Goal: Task Accomplishment & Management: Manage account settings

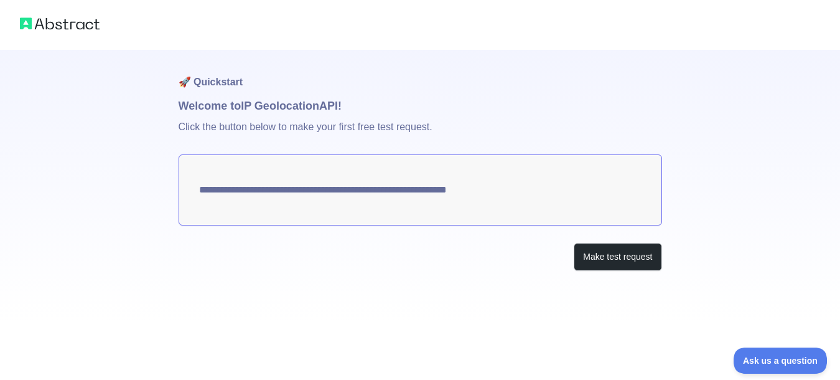
click at [368, 194] on textarea "**********" at bounding box center [420, 189] width 483 height 71
drag, startPoint x: 195, startPoint y: 192, endPoint x: 513, endPoint y: 204, distance: 317.6
click at [513, 204] on textarea "**********" at bounding box center [420, 189] width 483 height 71
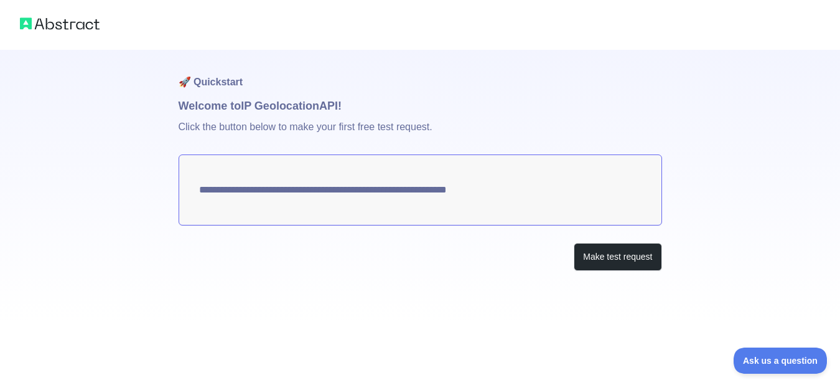
click at [506, 195] on textarea "**********" at bounding box center [420, 189] width 483 height 71
click at [614, 255] on button "Make test request" at bounding box center [618, 257] width 88 height 28
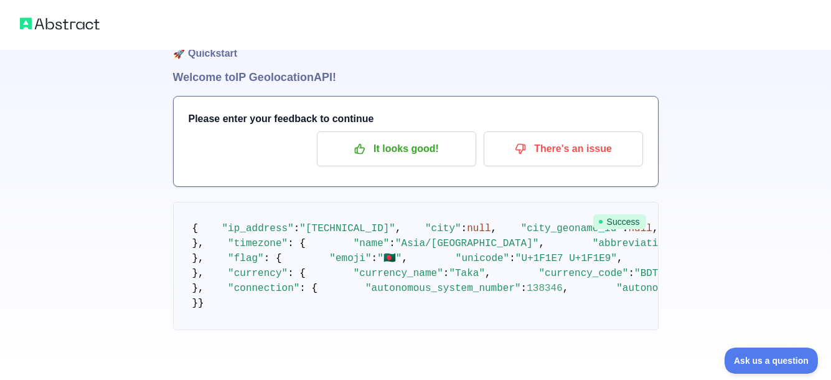
scroll to position [560, 0]
click at [293, 236] on pre "{ "ip_address" : "103.167.15.135" , "city" : null , "city_geoname_id" : null , …" at bounding box center [415, 266] width 485 height 128
click at [592, 249] on span ""abbreviation"" at bounding box center [633, 243] width 83 height 11
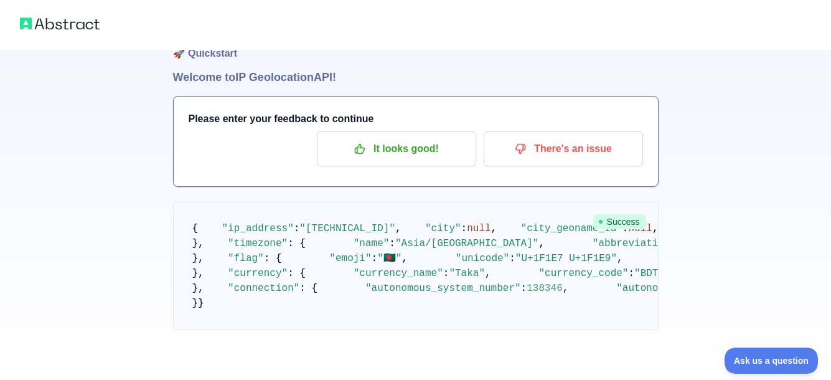
click at [329, 246] on pre "{ "ip_address" : "103.167.15.135" , "city" : null , "city_geoname_id" : null , …" at bounding box center [415, 266] width 485 height 128
click at [428, 246] on pre "{ "ip_address" : "103.167.15.135" , "city" : null , "city_geoname_id" : null , …" at bounding box center [415, 266] width 485 height 128
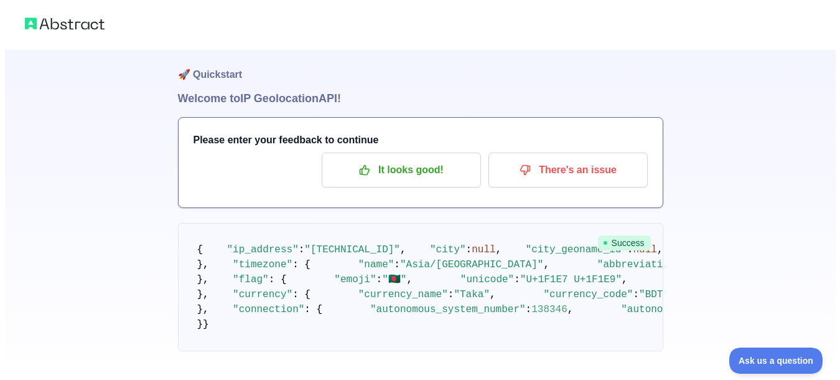
scroll to position [0, 0]
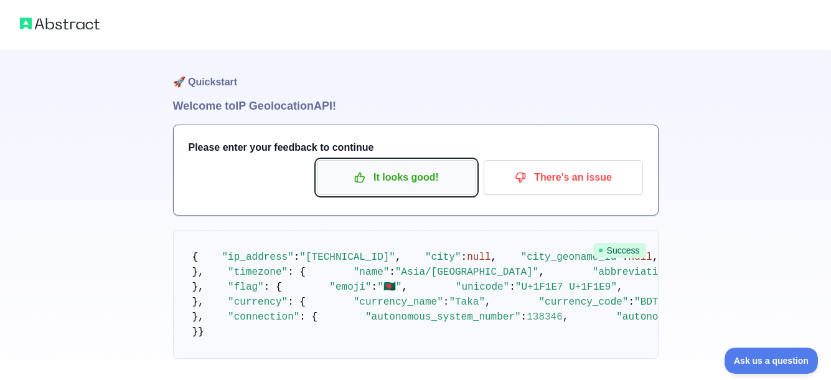
click at [411, 174] on p "It looks good!" at bounding box center [396, 177] width 141 height 21
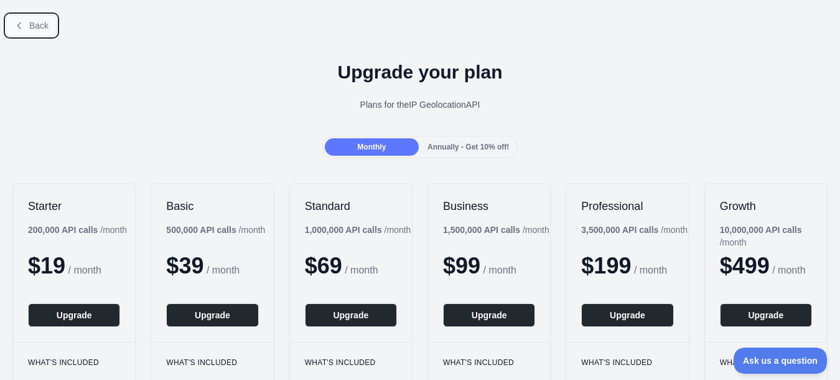
click at [48, 33] on button "Back" at bounding box center [31, 25] width 50 height 21
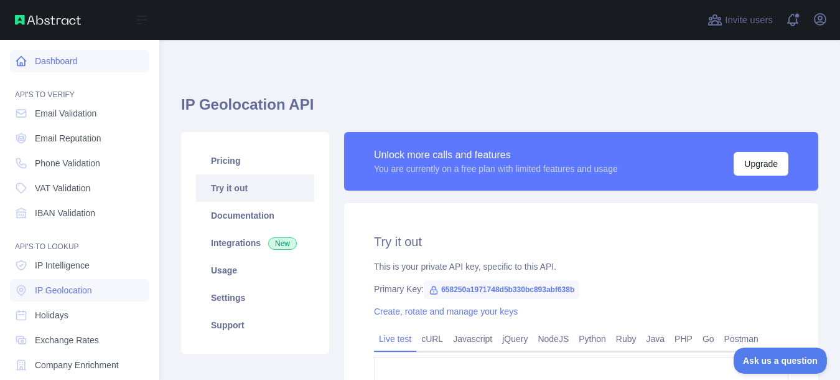
click at [41, 58] on link "Dashboard" at bounding box center [79, 61] width 139 height 22
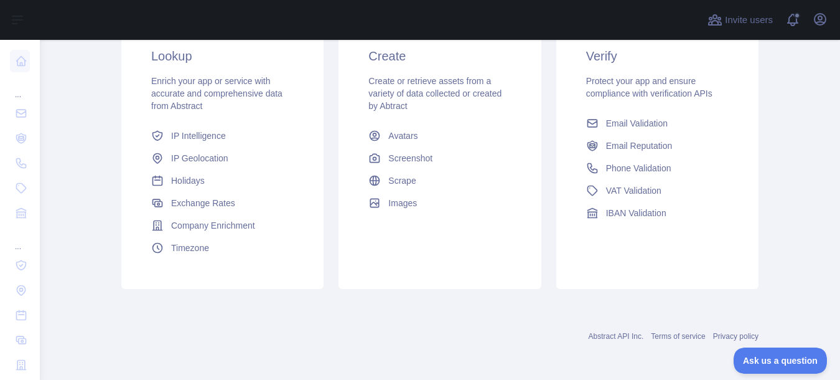
scroll to position [240, 0]
click at [202, 159] on span "IP Geolocation" at bounding box center [199, 157] width 57 height 12
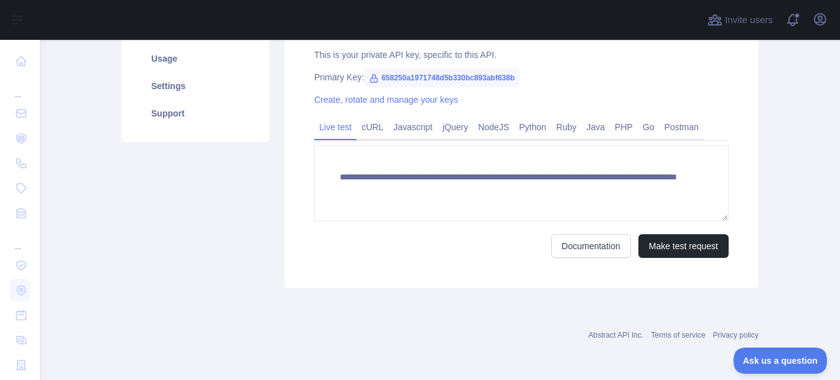
scroll to position [212, 0]
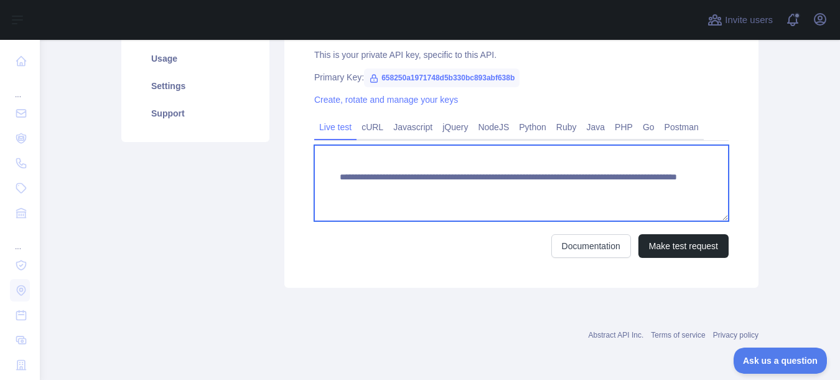
click at [477, 186] on textarea "**********" at bounding box center [521, 183] width 414 height 76
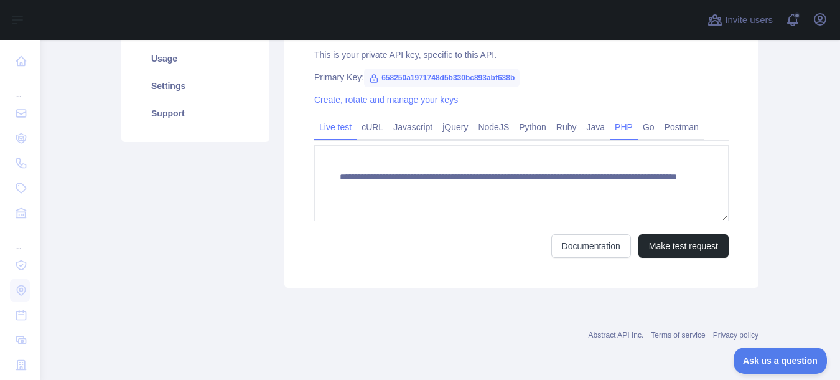
click at [610, 122] on link "PHP" at bounding box center [624, 127] width 28 height 20
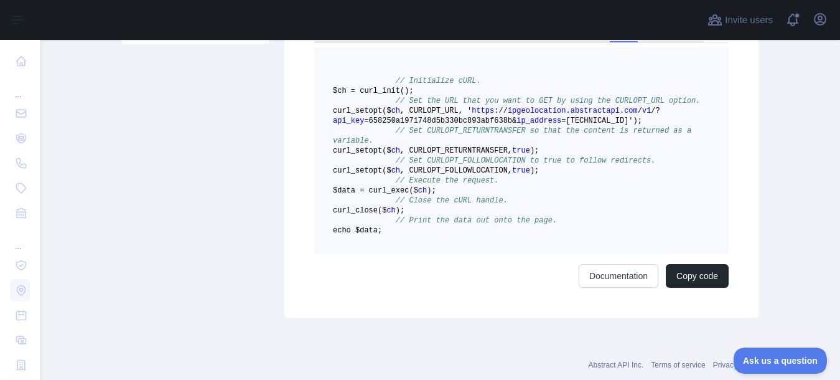
scroll to position [336, 0]
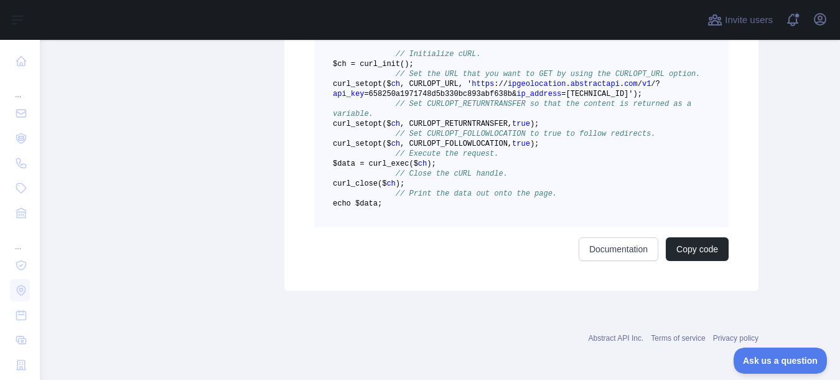
click at [439, 227] on pre "// Initialize cURL. $ch = curl _init() ; // Set the URL that you want to GET by…" at bounding box center [521, 124] width 414 height 207
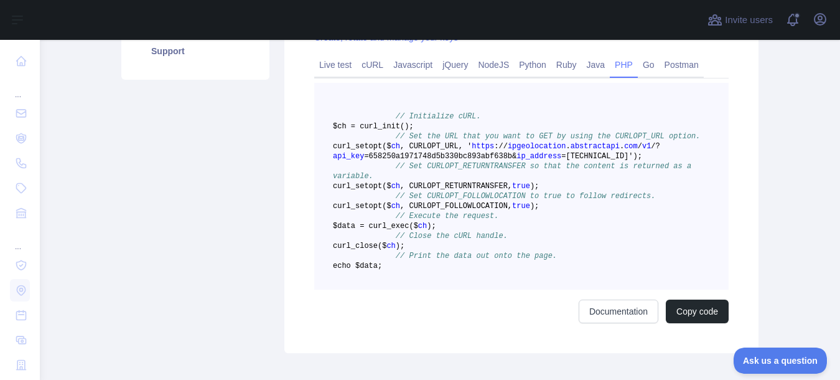
click at [439, 289] on pre "// Initialize cURL. $ch = curl _init() ; // Set the URL that you want to GET by…" at bounding box center [521, 186] width 414 height 207
click at [378, 122] on span "$ch = curl" at bounding box center [355, 126] width 45 height 9
click at [383, 115] on span at bounding box center [364, 116] width 63 height 9
copy code "// Initialize cURL. $ch = curl _init() ; // Set the URL that you want to GET by…"
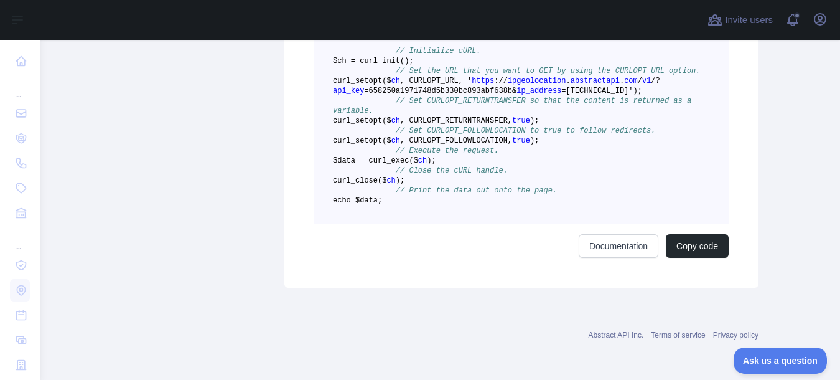
scroll to position [399, 0]
click at [552, 156] on pre "// Initialize cURL. $ch = curl _init() ; // Set the URL that you want to GET by…" at bounding box center [521, 120] width 414 height 207
click at [608, 242] on link "Documentation" at bounding box center [619, 246] width 80 height 24
click at [699, 251] on button "Copy code" at bounding box center [697, 246] width 63 height 24
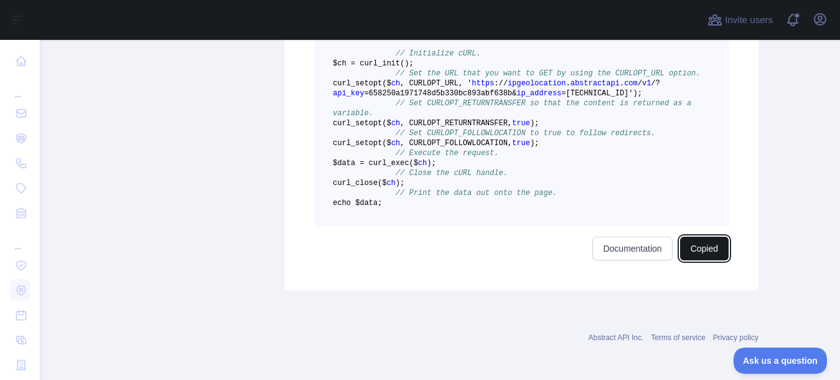
click at [694, 260] on button "Copied" at bounding box center [704, 248] width 49 height 24
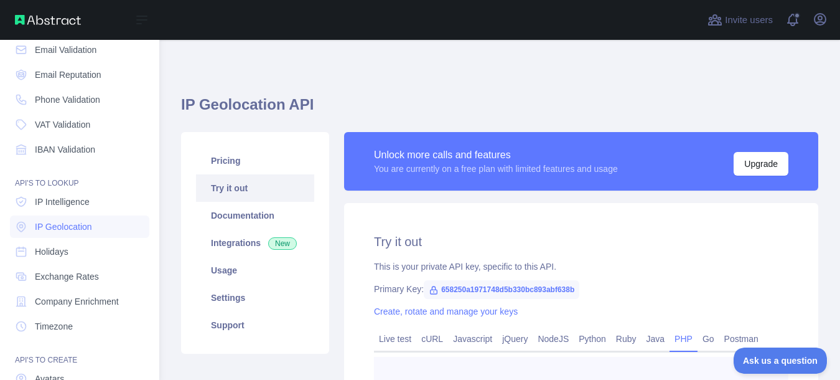
scroll to position [0, 0]
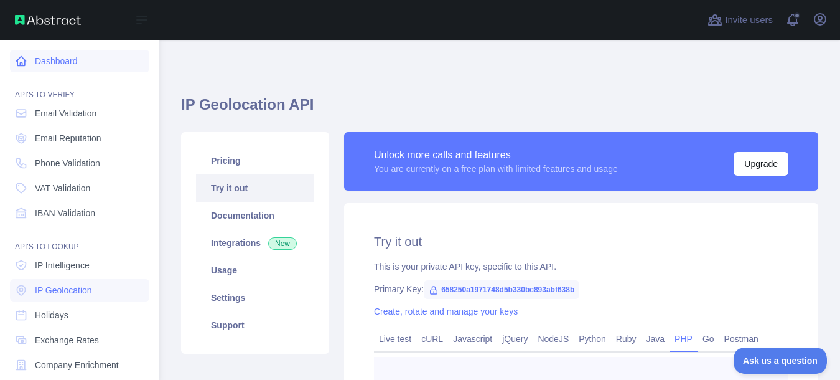
click at [55, 64] on link "Dashboard" at bounding box center [79, 61] width 139 height 22
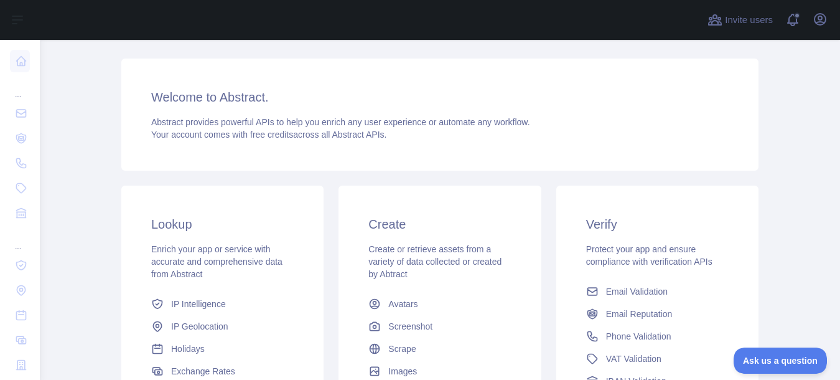
scroll to position [187, 0]
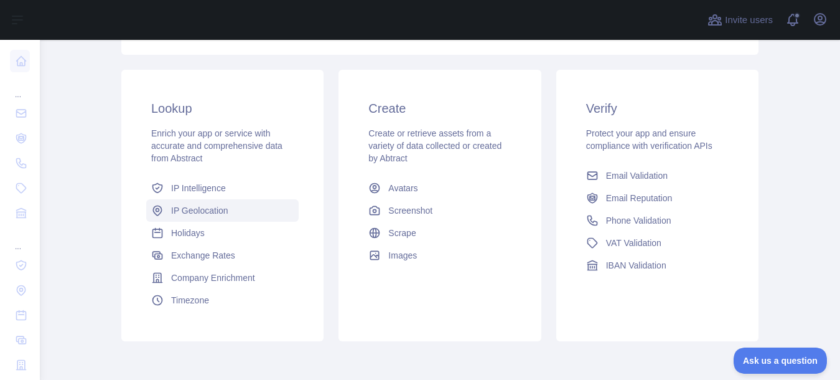
click at [193, 210] on span "IP Geolocation" at bounding box center [199, 210] width 57 height 12
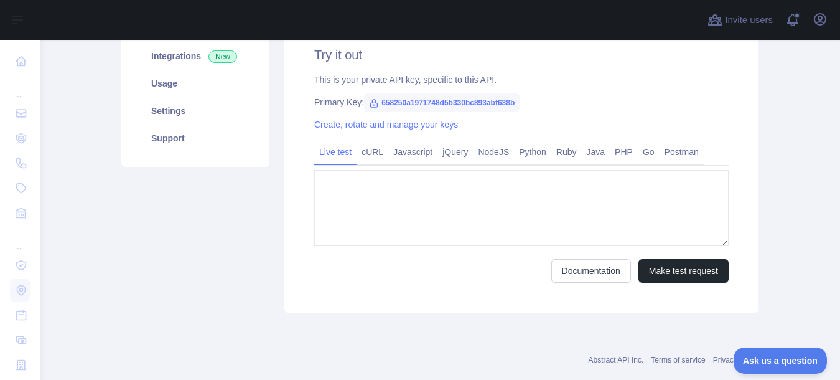
type textarea "**********"
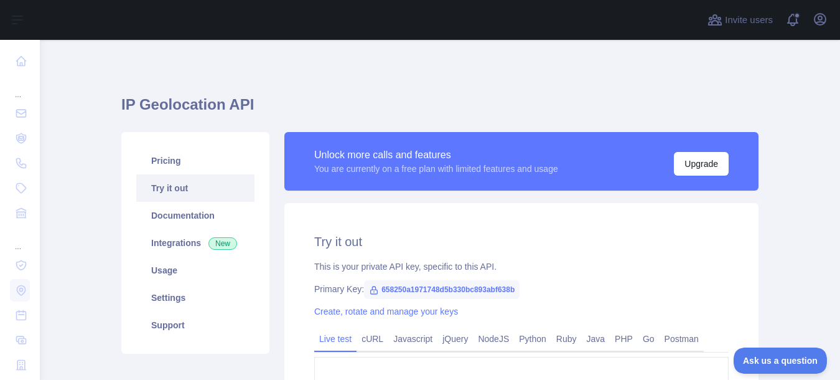
click at [537, 207] on div "**********" at bounding box center [521, 351] width 474 height 296
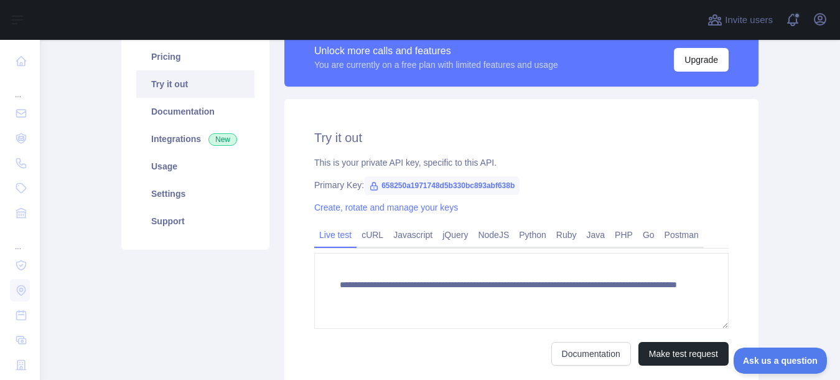
scroll to position [124, 0]
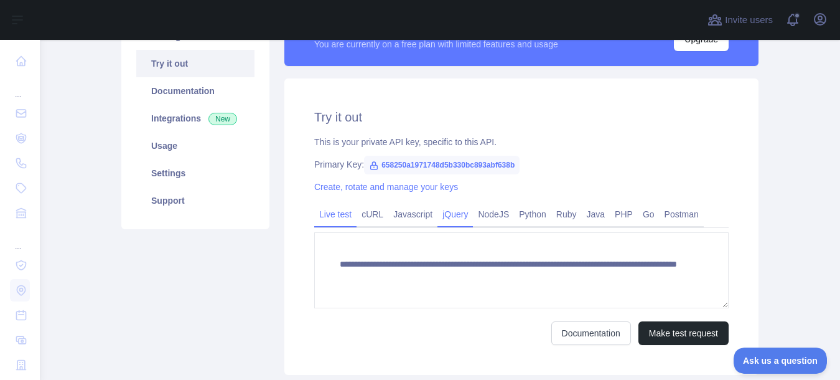
click at [458, 216] on link "jQuery" at bounding box center [454, 214] width 35 height 20
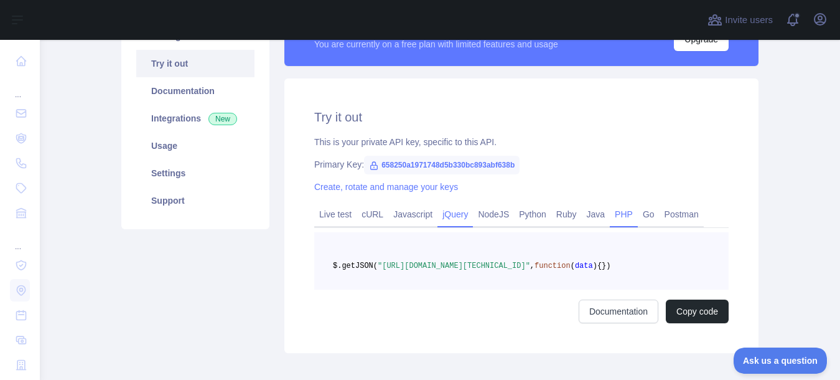
click at [619, 213] on link "PHP" at bounding box center [624, 214] width 28 height 20
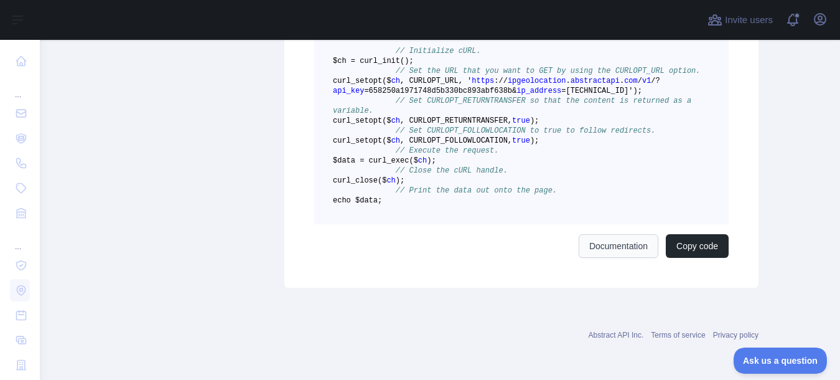
scroll to position [399, 0]
click at [609, 236] on link "Documentation" at bounding box center [619, 246] width 80 height 24
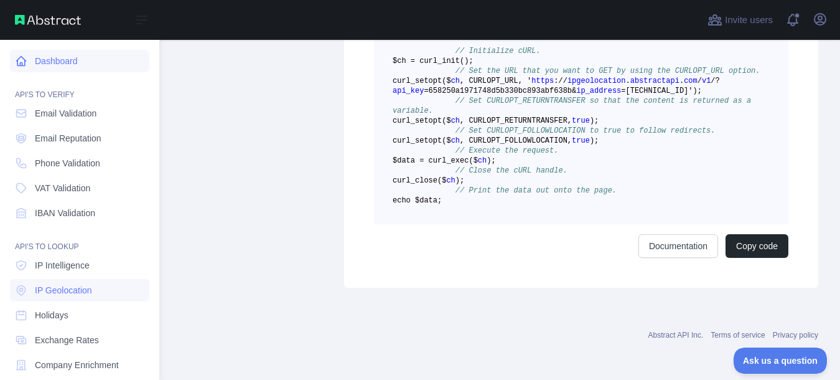
click at [56, 57] on link "Dashboard" at bounding box center [79, 61] width 139 height 22
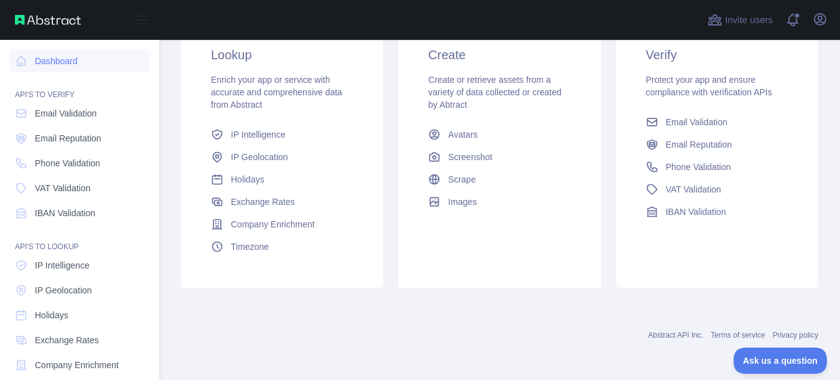
scroll to position [240, 0]
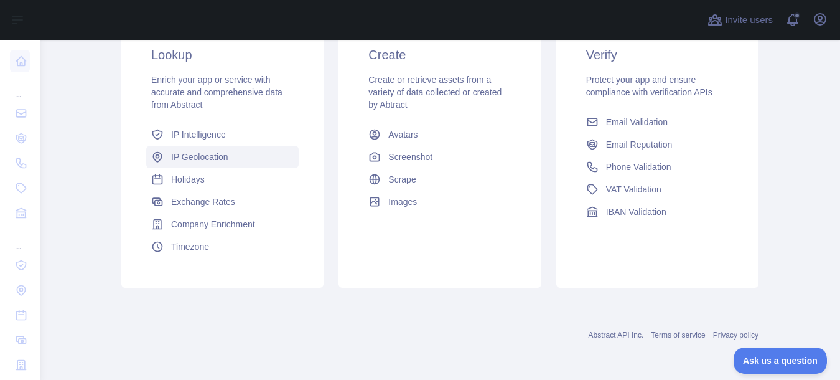
click at [195, 154] on span "IP Geolocation" at bounding box center [199, 157] width 57 height 12
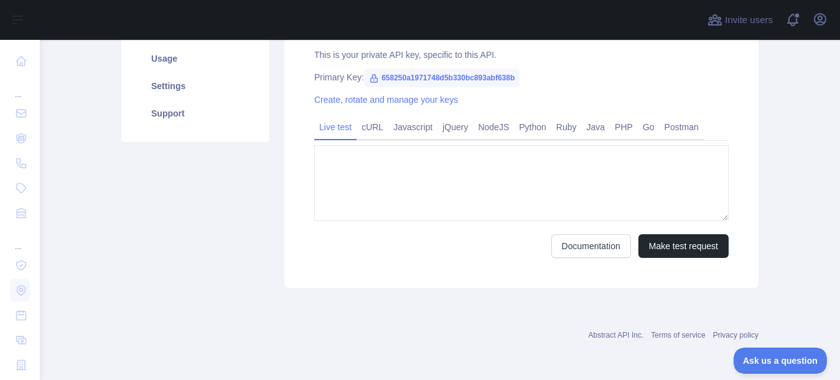
type textarea "**********"
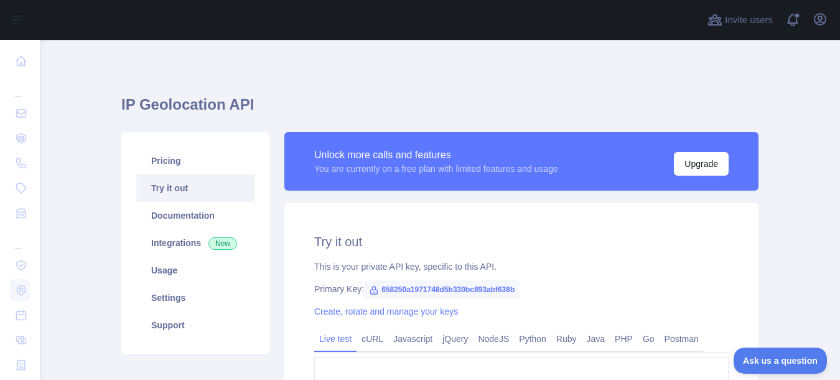
click at [437, 231] on div "**********" at bounding box center [521, 351] width 474 height 296
click at [447, 229] on div "**********" at bounding box center [521, 351] width 474 height 296
click at [699, 164] on button "Upgrade" at bounding box center [701, 164] width 55 height 24
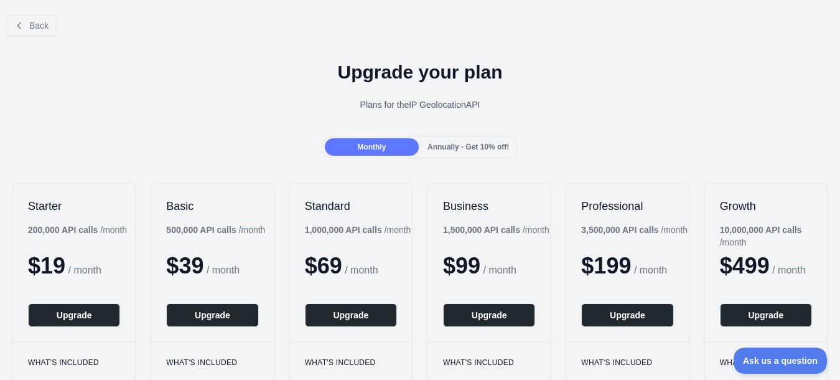
click at [441, 146] on span "Annually - Get 10% off!" at bounding box center [468, 146] width 82 height 9
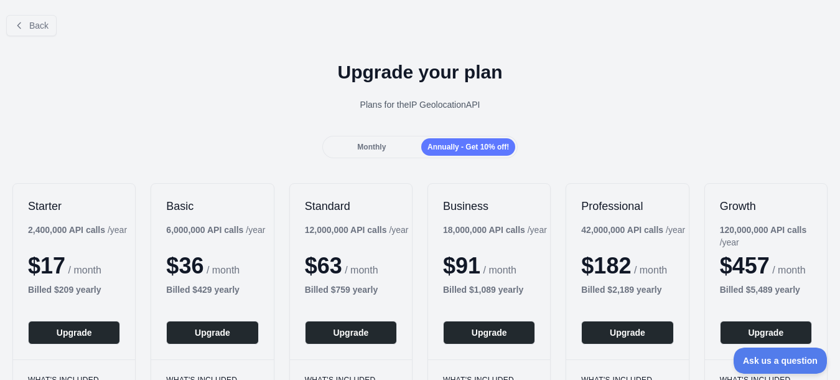
click at [368, 144] on span "Monthly" at bounding box center [371, 146] width 29 height 9
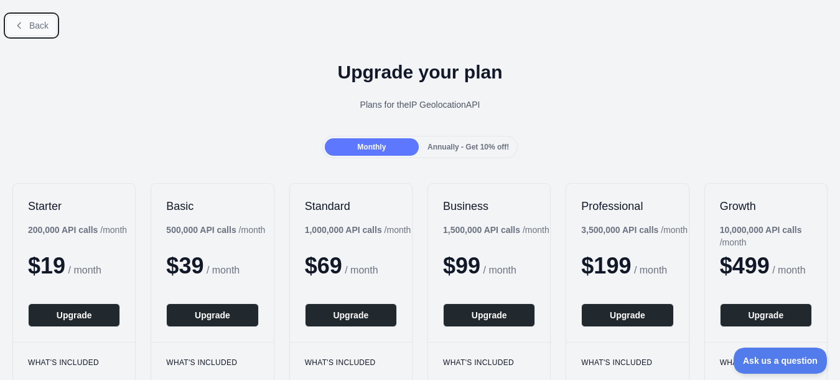
click at [32, 26] on span "Back" at bounding box center [38, 26] width 19 height 10
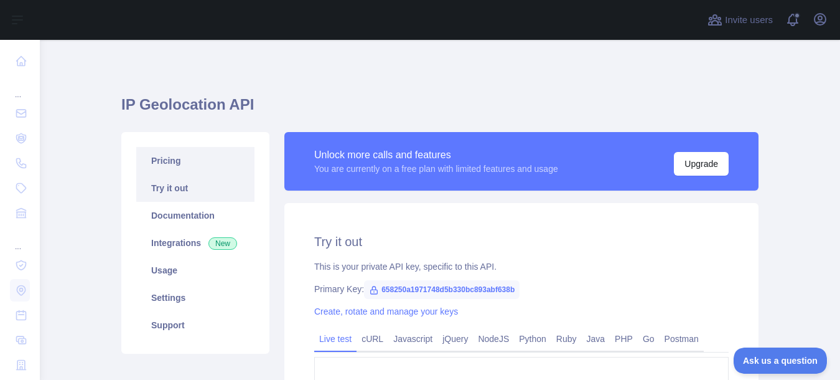
click at [163, 162] on link "Pricing" at bounding box center [195, 160] width 118 height 27
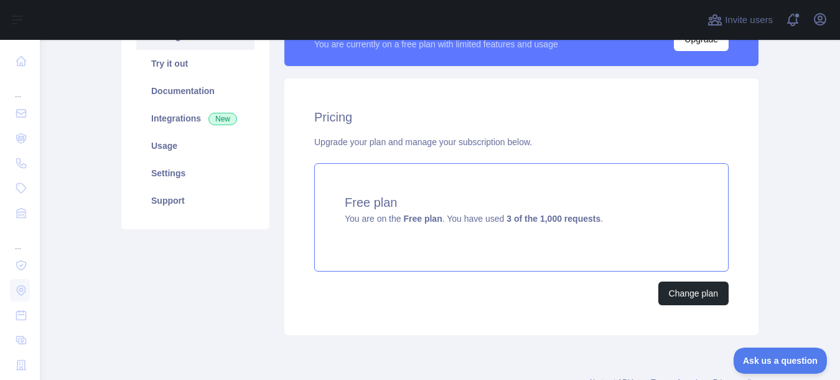
scroll to position [172, 0]
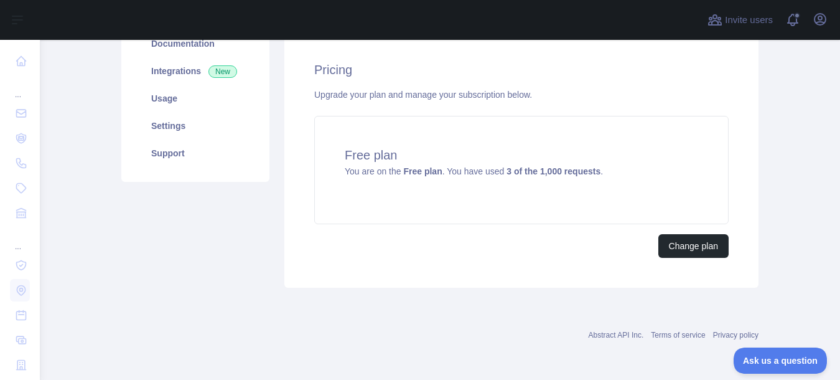
click at [385, 282] on div "Pricing Upgrade your plan and manage your subscription below. Free plan You are…" at bounding box center [521, 159] width 474 height 256
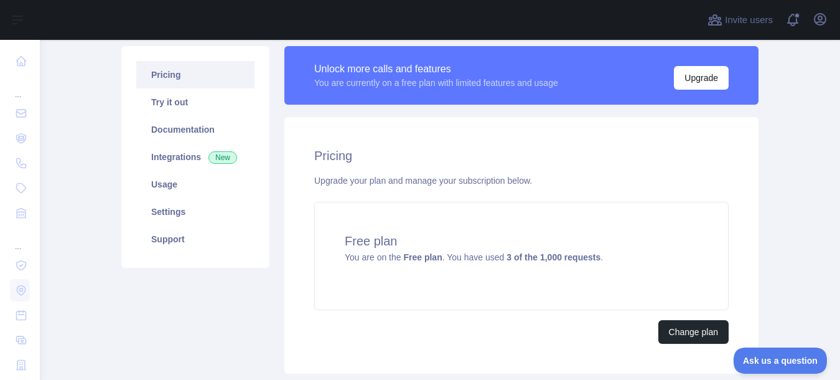
scroll to position [0, 0]
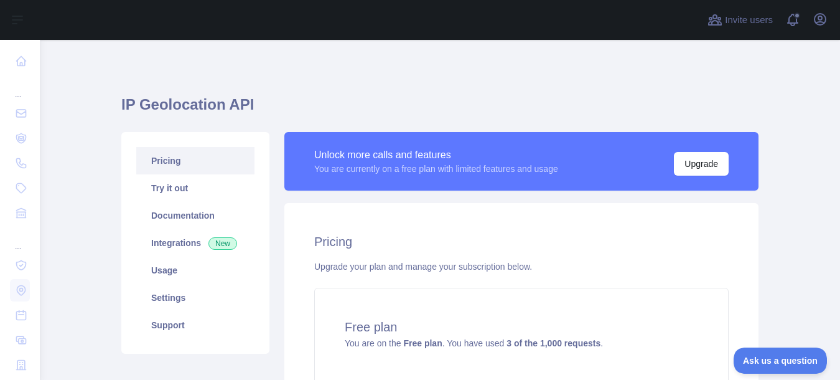
click at [370, 67] on div "IP Geolocation API Pricing Try it out Documentation Integrations New Usage Sett…" at bounding box center [439, 295] width 637 height 511
click at [394, 81] on div "IP Geolocation API Pricing Try it out Documentation Integrations New Usage Sett…" at bounding box center [439, 273] width 637 height 407
click at [820, 22] on icon "button" at bounding box center [820, 19] width 11 height 11
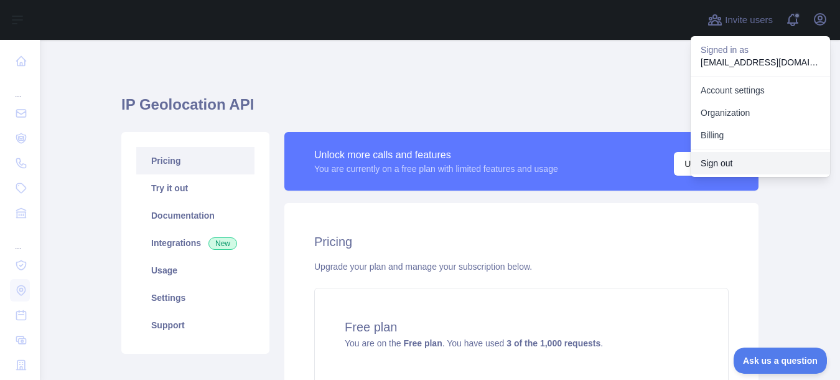
click at [727, 162] on button "Sign out" at bounding box center [760, 163] width 139 height 22
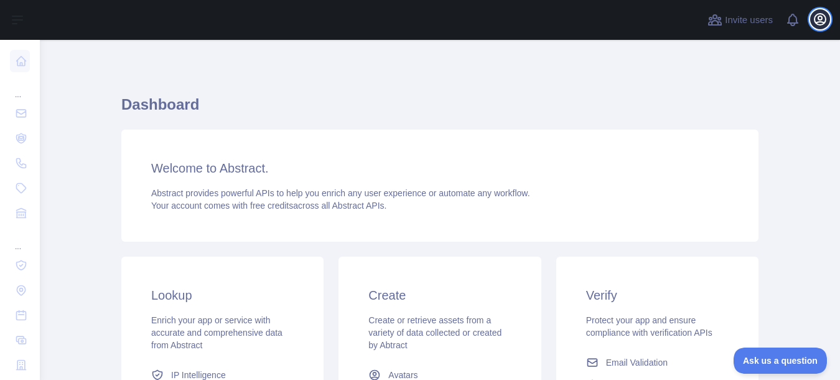
click at [818, 20] on icon "button" at bounding box center [820, 19] width 15 height 15
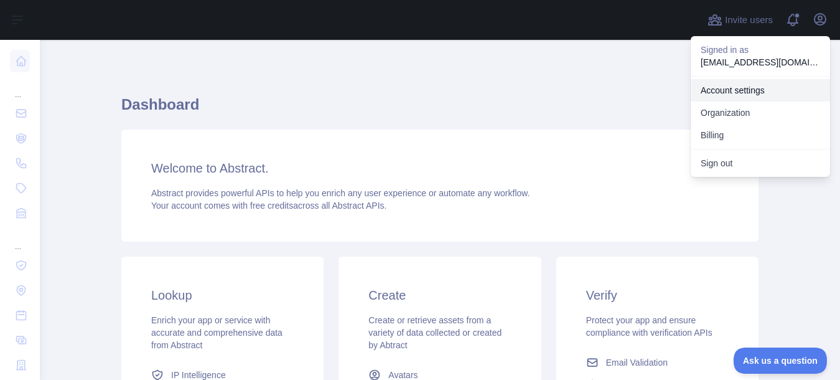
click at [745, 85] on link "Account settings" at bounding box center [760, 90] width 139 height 22
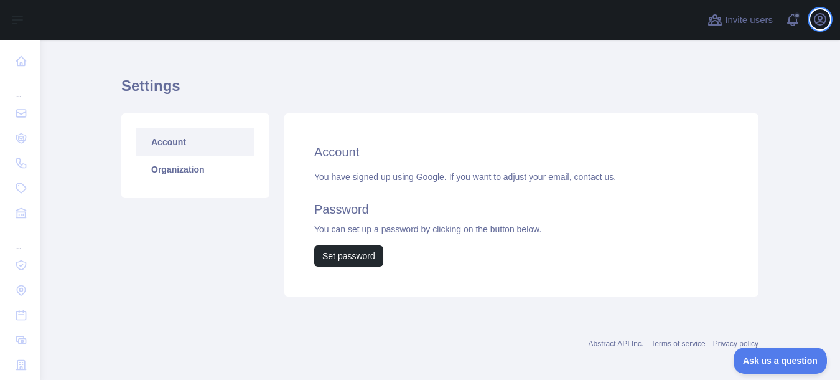
scroll to position [27, 0]
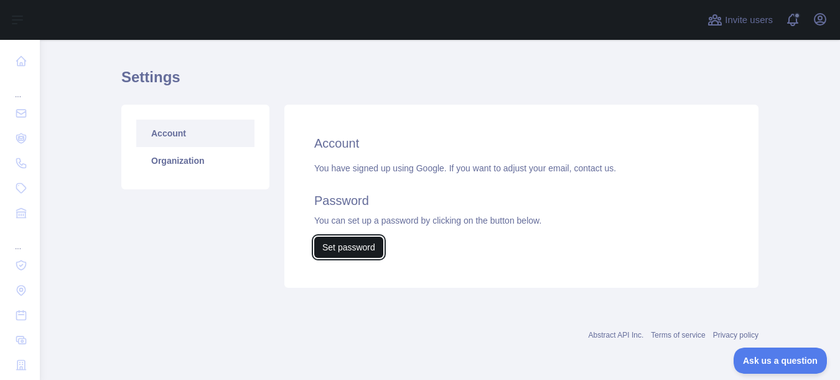
click at [340, 246] on button "Set password" at bounding box center [348, 246] width 69 height 21
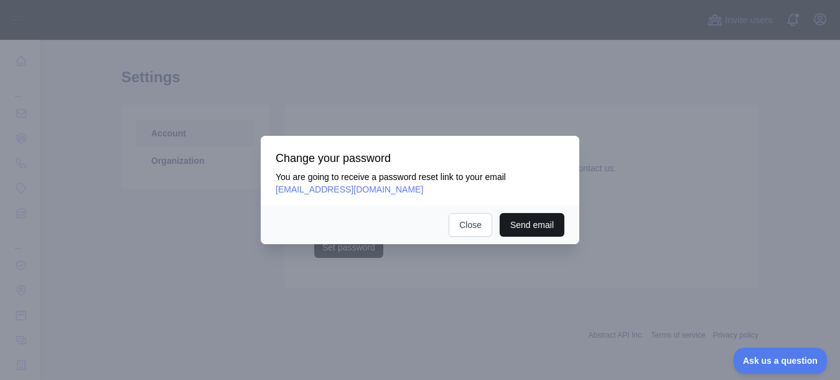
click at [528, 223] on button "Send email" at bounding box center [532, 225] width 65 height 24
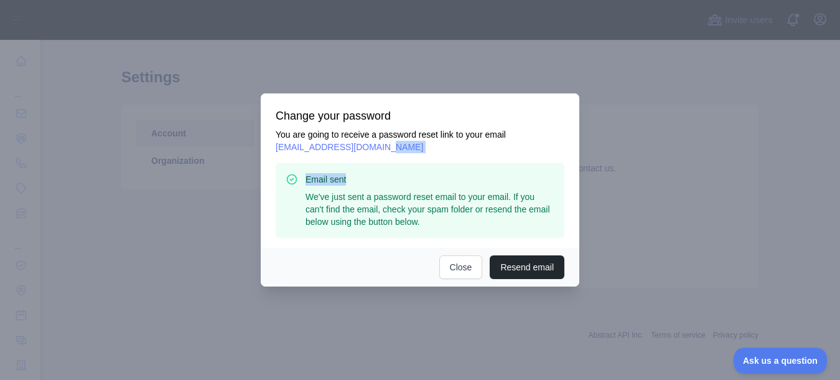
drag, startPoint x: 505, startPoint y: 180, endPoint x: 482, endPoint y: 146, distance: 41.4
click at [481, 146] on div "You are going to receive a password reset link to your email hackerslistco@gmai…" at bounding box center [420, 183] width 289 height 110
click at [482, 146] on p "You are going to receive a password reset link to your email hackerslistco@gmai…" at bounding box center [420, 140] width 289 height 25
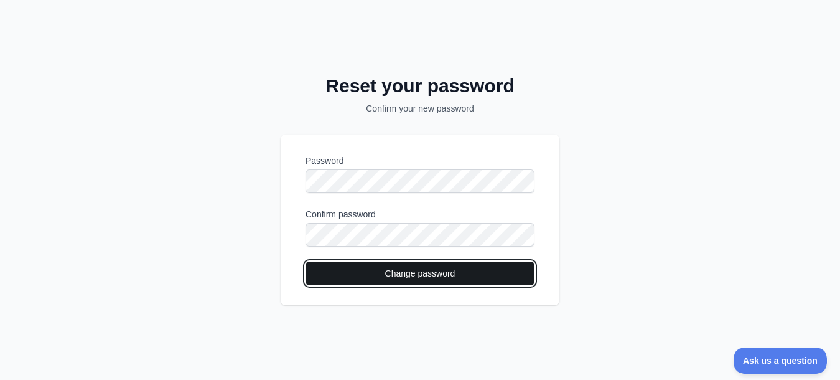
click at [385, 273] on button "Change password" at bounding box center [420, 273] width 229 height 24
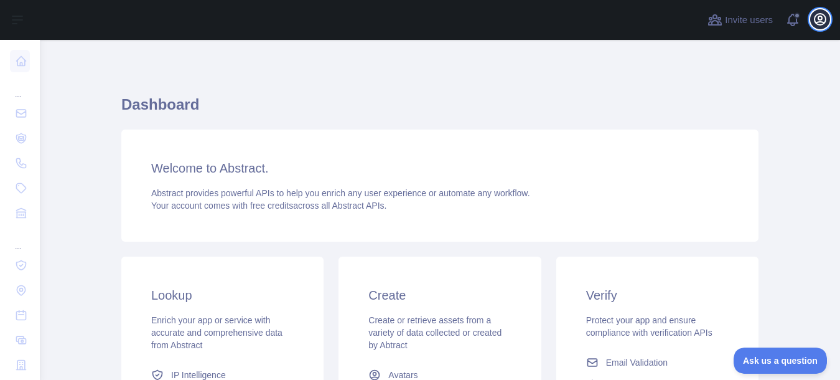
click at [820, 21] on icon "button" at bounding box center [820, 19] width 11 height 11
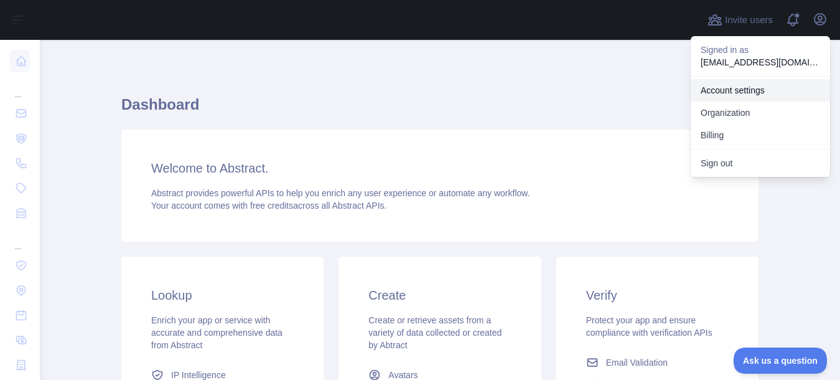
click at [755, 93] on link "Account settings" at bounding box center [760, 90] width 139 height 22
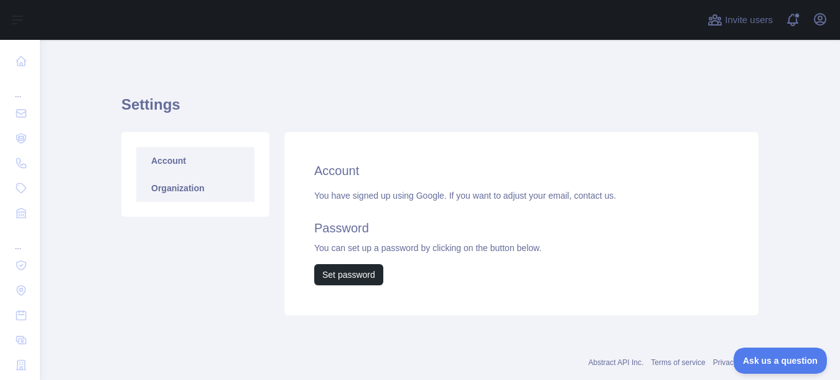
click at [154, 185] on link "Organization" at bounding box center [195, 187] width 118 height 27
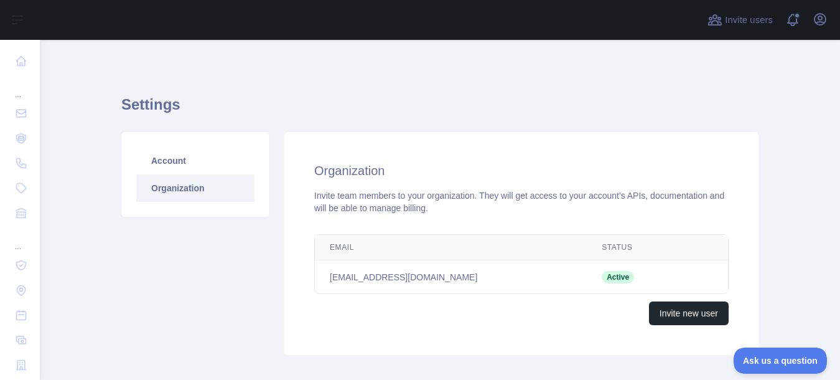
click at [400, 276] on td "hackerslistco@gmail.com" at bounding box center [451, 277] width 272 height 34
click at [613, 153] on div "Organization Invite team members to your organization. They will get access to …" at bounding box center [521, 243] width 474 height 223
click at [811, 24] on button "Open user menu" at bounding box center [820, 19] width 20 height 20
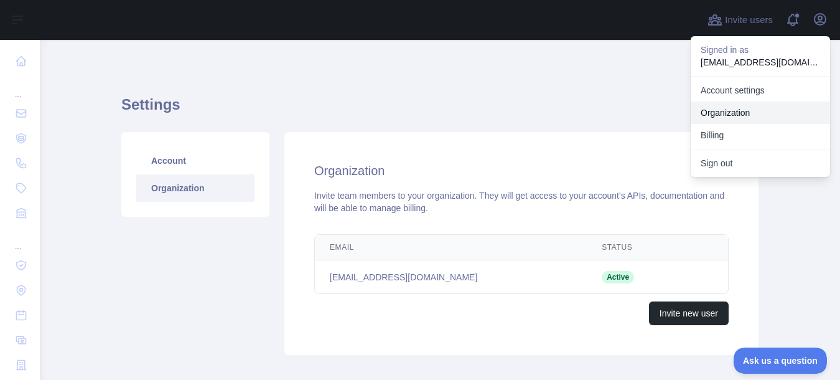
click at [746, 110] on link "Organization" at bounding box center [760, 112] width 139 height 22
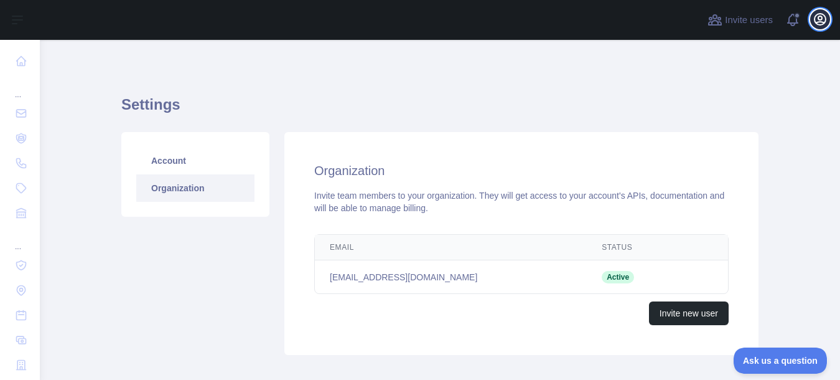
click at [819, 26] on icon "button" at bounding box center [820, 19] width 15 height 15
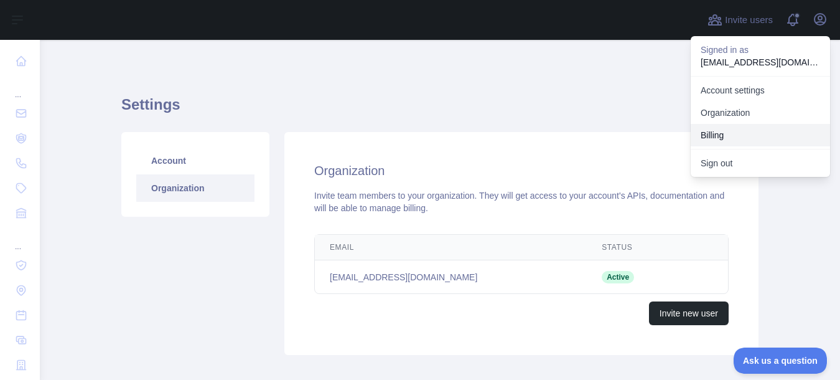
click at [725, 133] on button "Billing" at bounding box center [760, 135] width 139 height 22
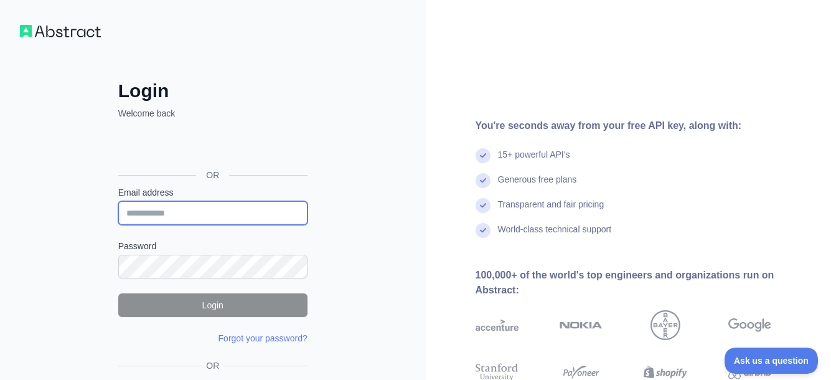
type input "**********"
click at [345, 58] on div "**********" at bounding box center [213, 237] width 426 height 475
type input "**********"
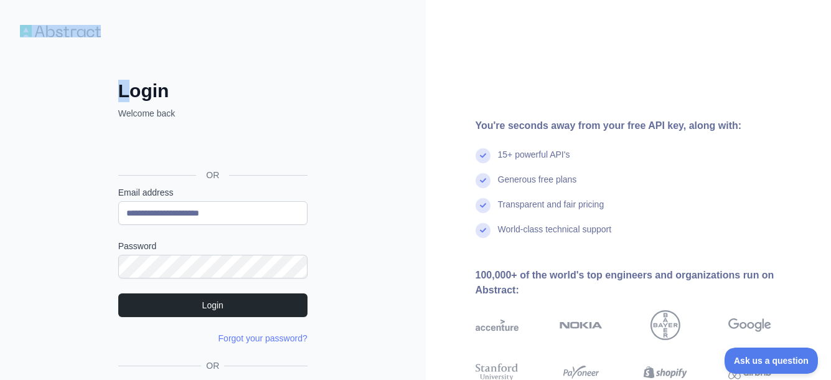
drag, startPoint x: 113, startPoint y: 39, endPoint x: 55, endPoint y: 31, distance: 59.0
click at [55, 31] on div "**********" at bounding box center [415, 237] width 831 height 475
click at [329, 82] on div "**********" at bounding box center [212, 263] width 239 height 366
click at [56, 30] on img at bounding box center [60, 31] width 81 height 12
click at [83, 30] on img at bounding box center [60, 31] width 81 height 12
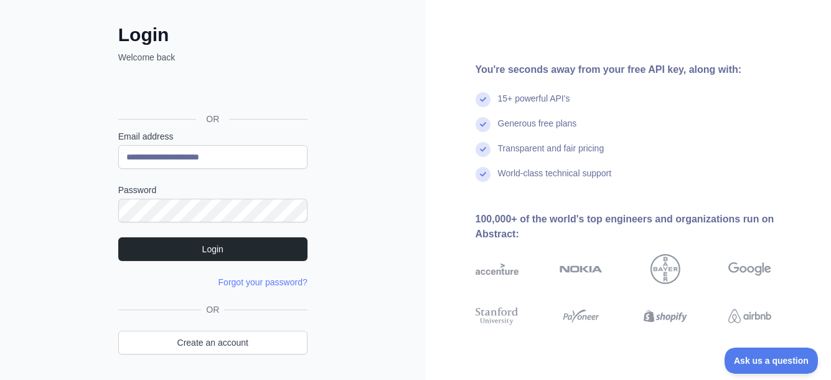
scroll to position [95, 0]
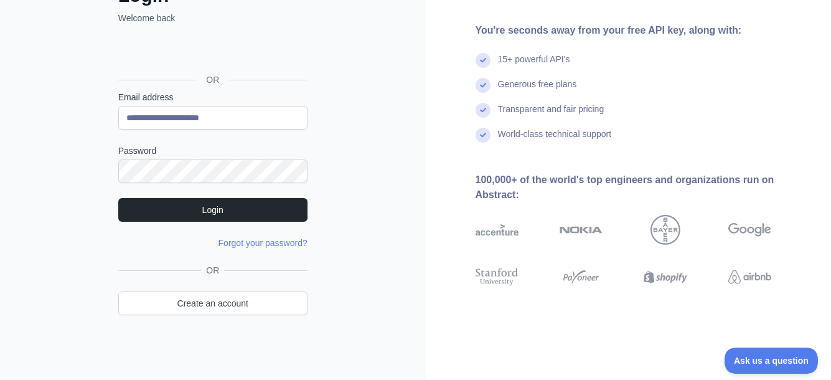
click at [750, 215] on img at bounding box center [749, 230] width 43 height 30
click at [264, 243] on link "Forgot your password?" at bounding box center [262, 243] width 89 height 10
